Goal: Transaction & Acquisition: Book appointment/travel/reservation

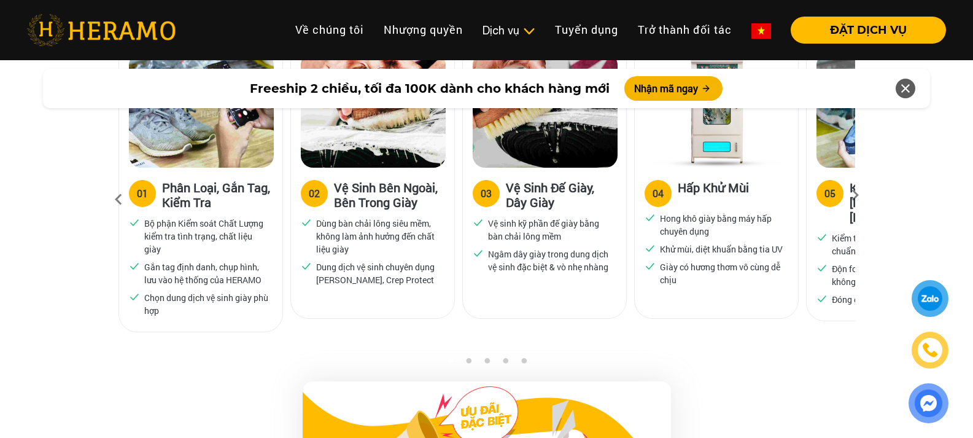
scroll to position [795, 0]
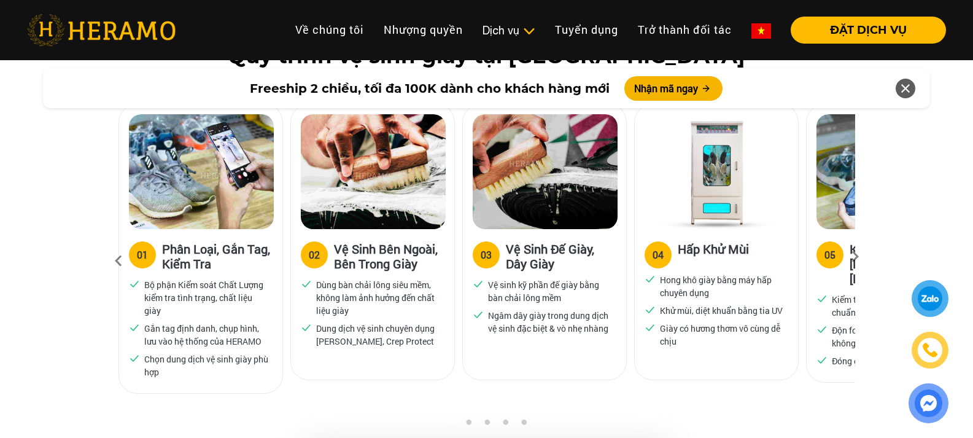
click at [854, 257] on icon at bounding box center [855, 261] width 22 height 8
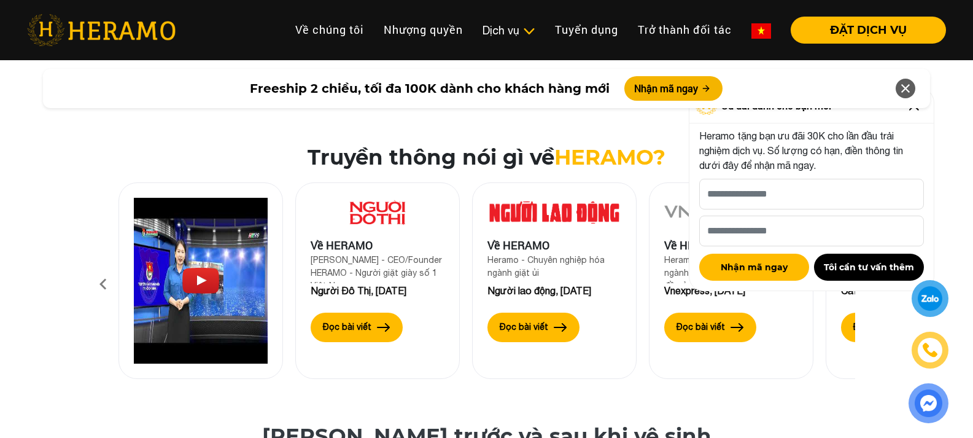
scroll to position [4169, 0]
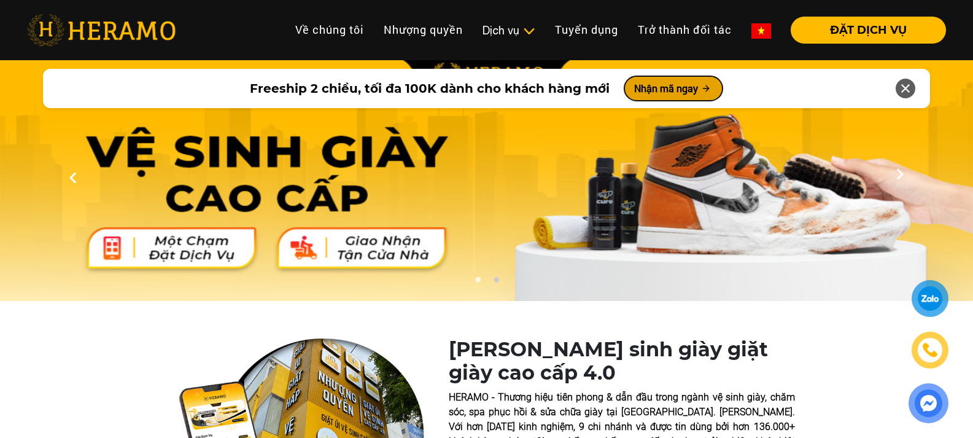
click at [654, 84] on button "Nhận mã ngay" at bounding box center [673, 88] width 98 height 25
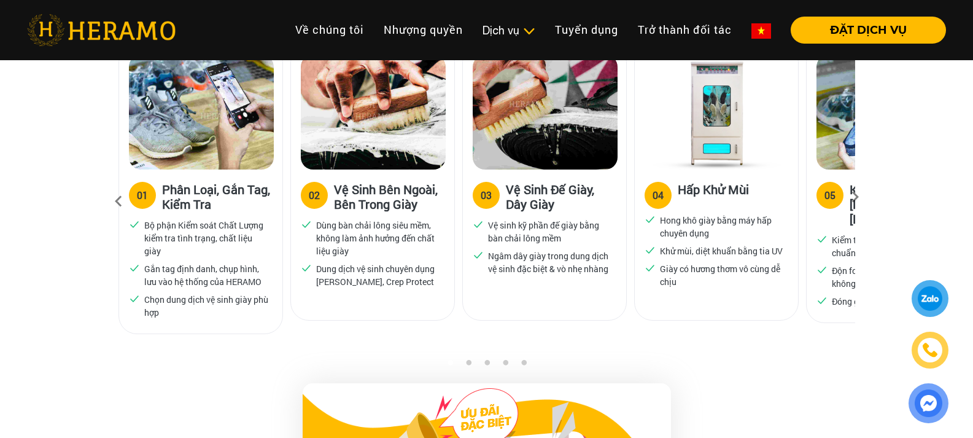
scroll to position [1237, 0]
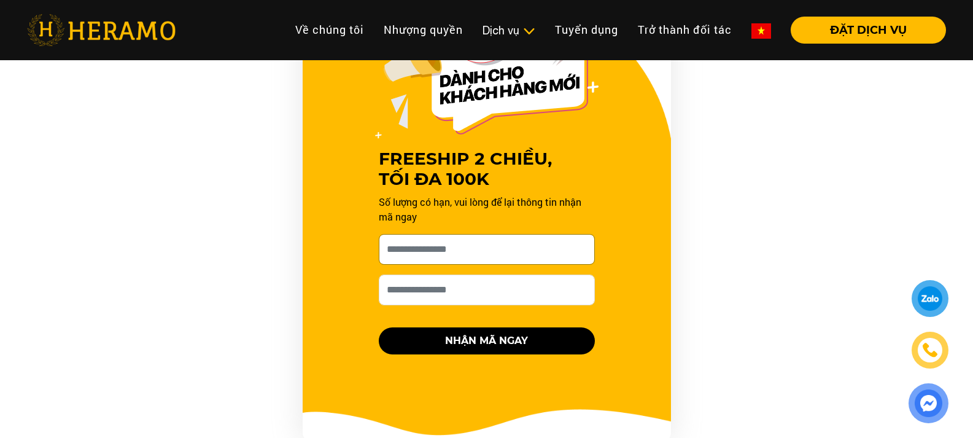
click at [497, 251] on input "[PERSON_NAME] xin tên của bạn nhé *" at bounding box center [487, 249] width 216 height 31
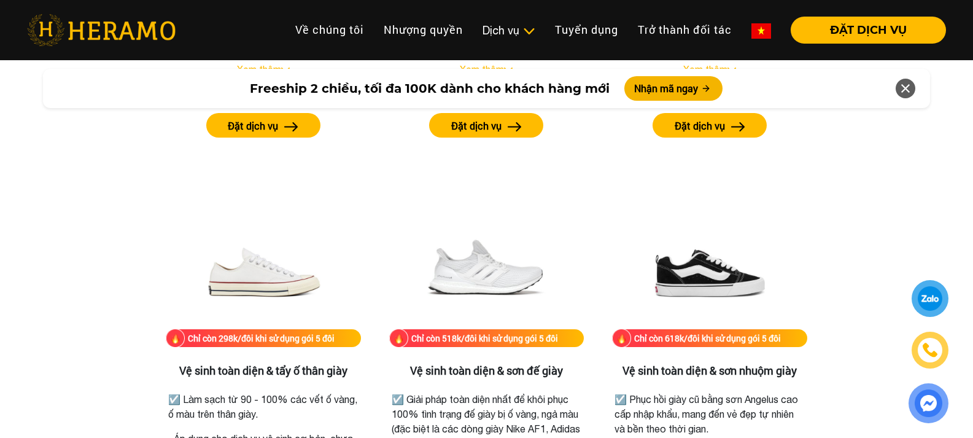
scroll to position [2587, 0]
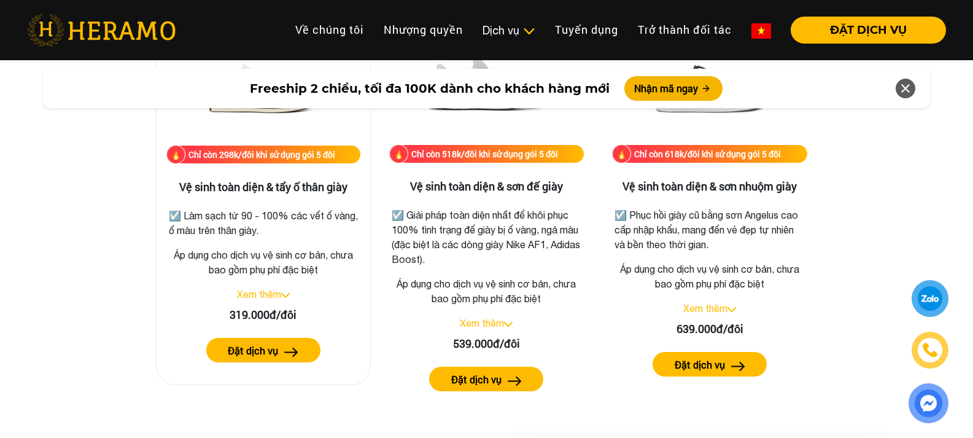
click at [219, 185] on h3 "Vệ sinh toàn diện & tẩy ố thân giày" at bounding box center [263, 187] width 194 height 14
click at [280, 354] on button "Đặt dịch vụ" at bounding box center [263, 350] width 114 height 25
click at [268, 291] on link "Xem thêm" at bounding box center [259, 293] width 44 height 11
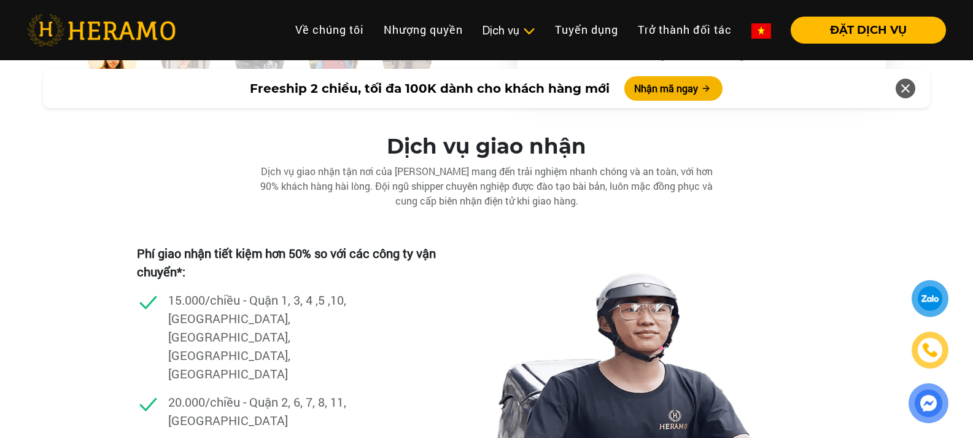
scroll to position [3568, 0]
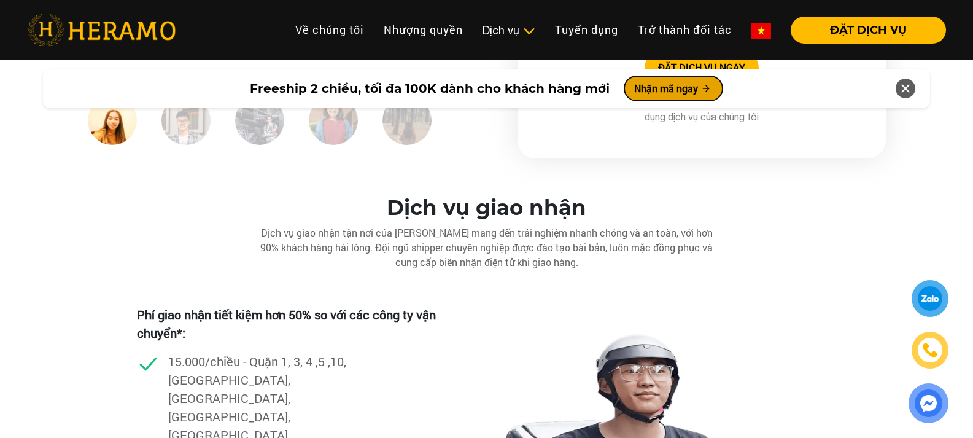
drag, startPoint x: 688, startPoint y: 86, endPoint x: 673, endPoint y: 96, distance: 18.2
click at [688, 89] on button "Nhận mã ngay" at bounding box center [673, 88] width 98 height 25
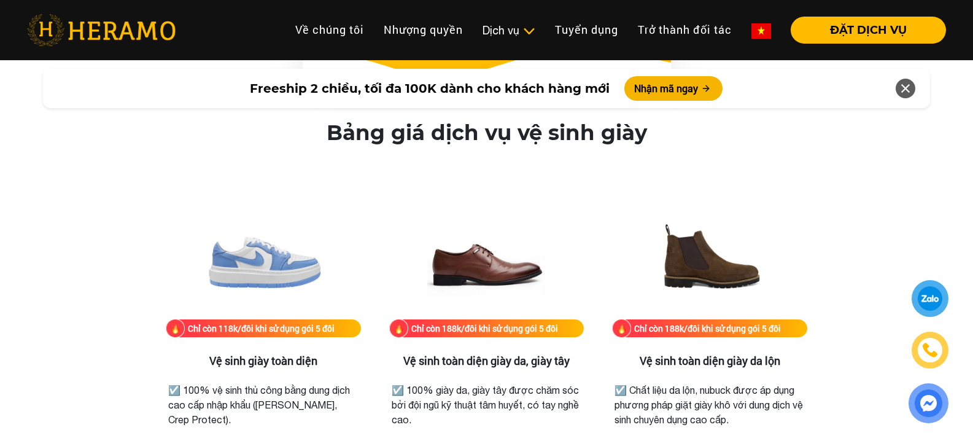
scroll to position [1237, 0]
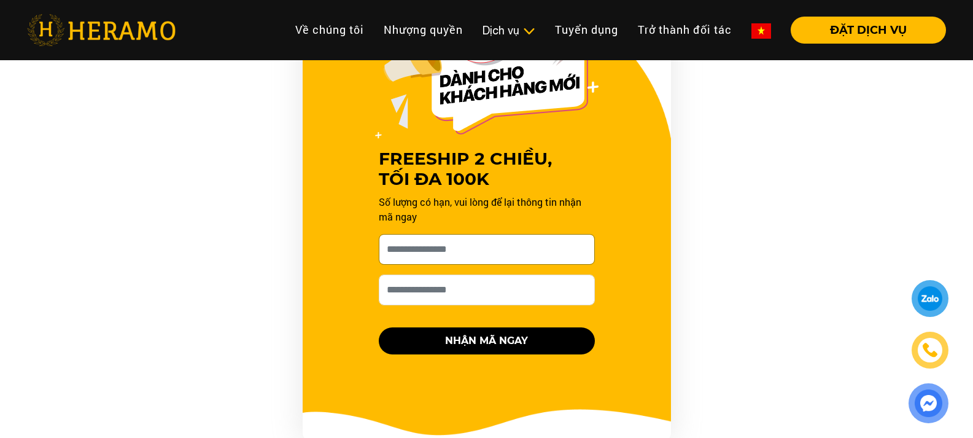
click at [420, 241] on input "[PERSON_NAME] xin tên của bạn nhé *" at bounding box center [487, 249] width 216 height 31
type input "***"
click at [440, 282] on input "Số điện thoại HERAMO có thể liên hệ là *" at bounding box center [487, 289] width 216 height 31
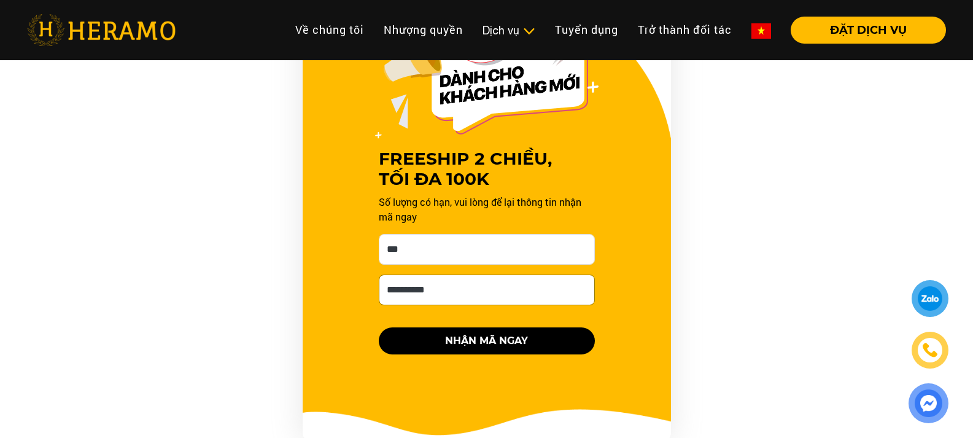
type input "**********"
click at [932, 409] on img at bounding box center [928, 402] width 28 height 27
click at [936, 290] on div at bounding box center [929, 298] width 27 height 26
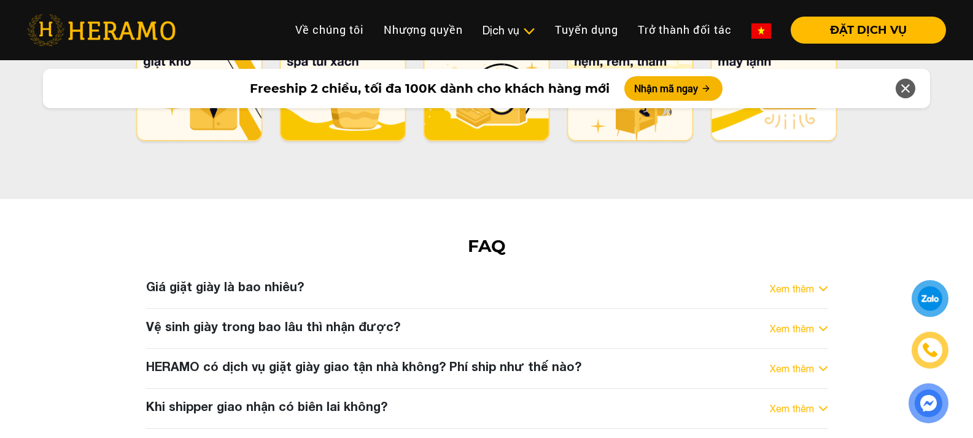
scroll to position [6943, 0]
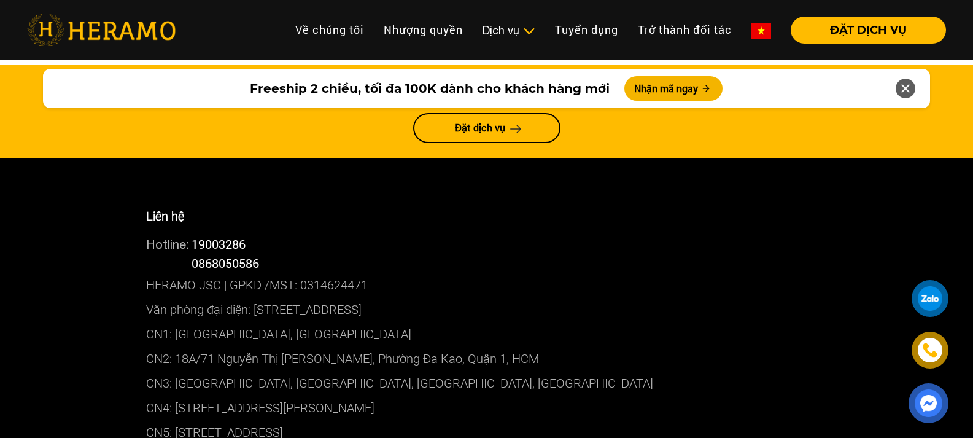
click at [249, 255] on span "0868050586" at bounding box center [225, 263] width 68 height 16
copy span "0868050586"
drag, startPoint x: 254, startPoint y: 208, endPoint x: 253, endPoint y: 200, distance: 8.0
click at [254, 297] on p "Văn phòng đại diện: [STREET_ADDRESS]" at bounding box center [486, 309] width 681 height 25
